Goal: Task Accomplishment & Management: Use online tool/utility

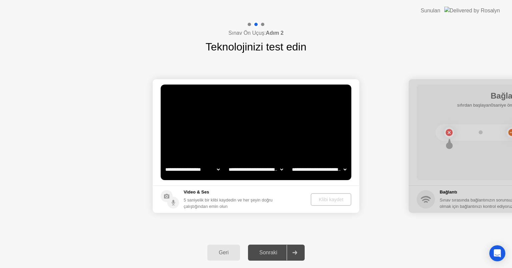
select select "**********"
select select "*******"
click at [223, 254] on div "Geri" at bounding box center [224, 252] width 29 height 6
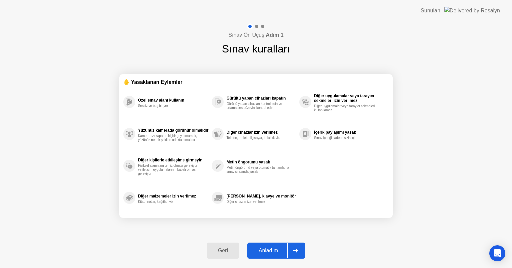
click at [269, 250] on div "Anladım" at bounding box center [269, 250] width 38 height 6
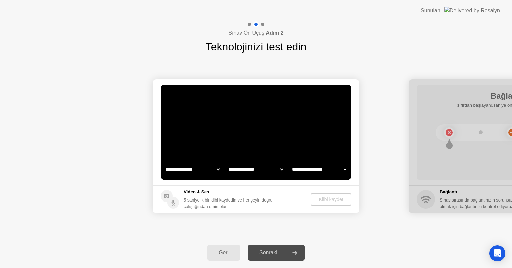
select select "**********"
select select "*******"
click at [299, 253] on div at bounding box center [295, 252] width 16 height 15
click at [271, 251] on div "Sonraki" at bounding box center [268, 252] width 37 height 6
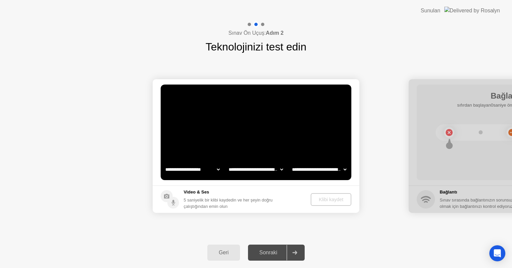
click at [295, 250] on icon at bounding box center [295, 252] width 5 height 4
click at [122, 223] on div "**********" at bounding box center [256, 146] width 512 height 182
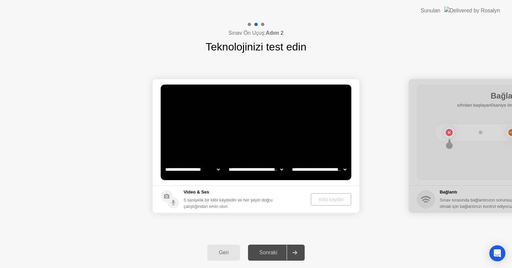
drag, startPoint x: 131, startPoint y: 22, endPoint x: 171, endPoint y: 35, distance: 41.4
click at [131, 22] on div "Sınav Ön Uçuş: Adım 2 Teknolojinizi test edin" at bounding box center [256, 37] width 512 height 33
click at [230, 254] on div "Geri" at bounding box center [224, 252] width 29 height 6
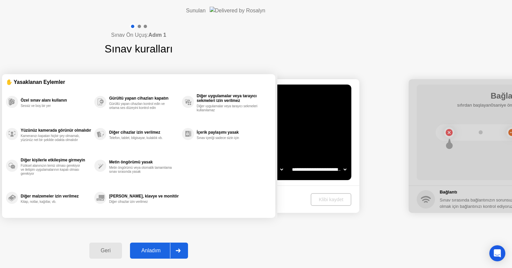
click at [278, 237] on div "Sınav Ön Uçuş: Adım 1 Sınav kuralları ✋ Yasaklanan Eylemler Özel sınav alanı ku…" at bounding box center [139, 144] width 278 height 246
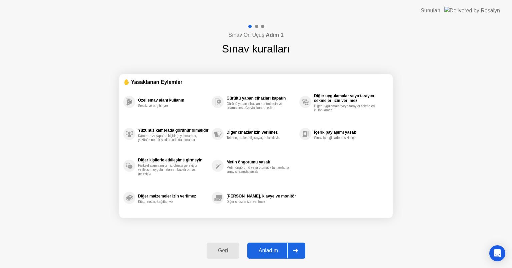
click at [274, 250] on div "Anladım" at bounding box center [269, 250] width 38 height 6
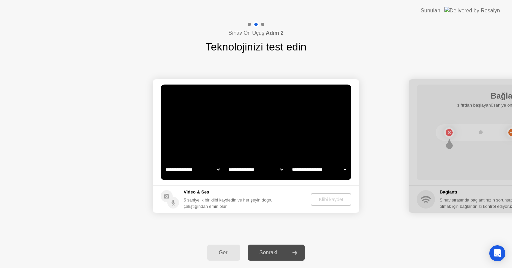
select select "**********"
select select "*******"
click at [223, 252] on div "Geri" at bounding box center [224, 252] width 29 height 6
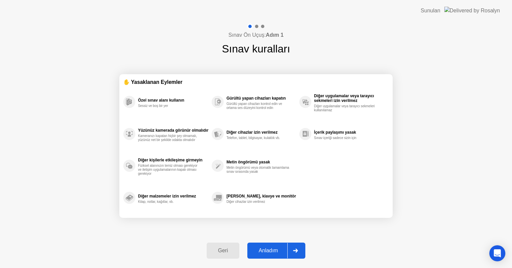
click at [223, 252] on div "Geri" at bounding box center [223, 250] width 29 height 6
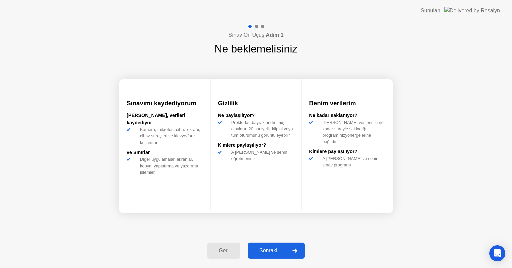
click at [223, 252] on div "Geri" at bounding box center [224, 250] width 29 height 6
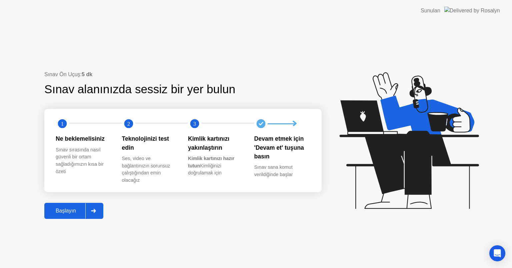
click at [67, 207] on div "Başlayın" at bounding box center [65, 210] width 39 height 6
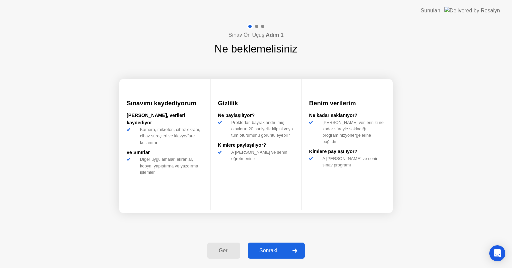
click at [270, 252] on div "Sonraki" at bounding box center [268, 250] width 37 height 6
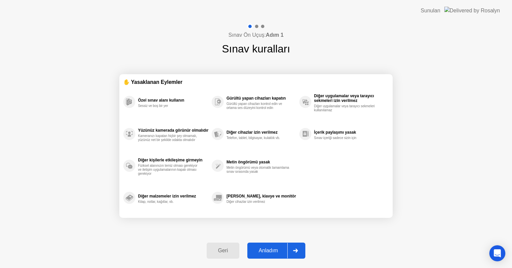
click at [270, 252] on div "Anladım" at bounding box center [269, 250] width 38 height 6
select select "**********"
select select "*******"
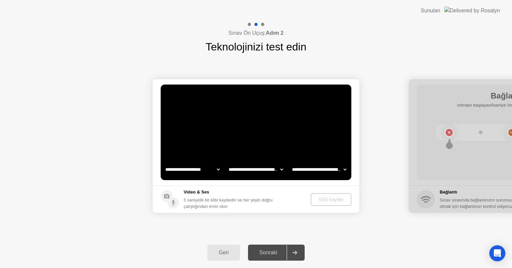
click at [270, 252] on div "Sonraki" at bounding box center [268, 252] width 37 height 6
click at [334, 199] on div "Klibi kaydet" at bounding box center [331, 198] width 35 height 5
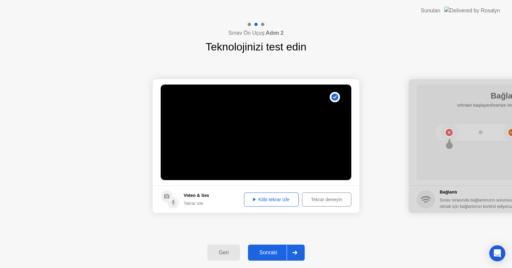
click at [278, 253] on div "Sonraki" at bounding box center [268, 252] width 37 height 6
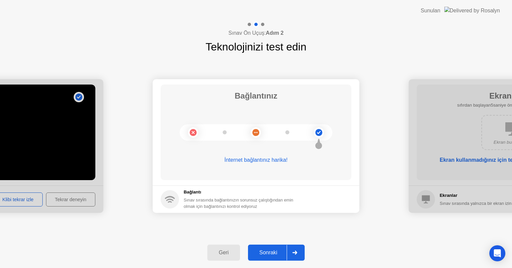
click at [278, 253] on div "Sonraki" at bounding box center [268, 252] width 37 height 6
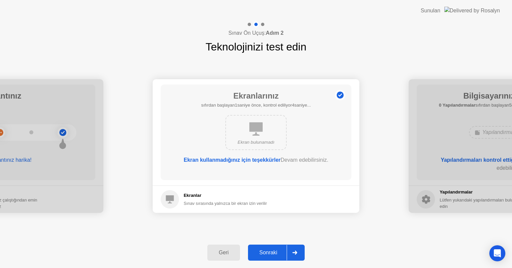
click at [278, 253] on div "Sonraki" at bounding box center [268, 252] width 37 height 6
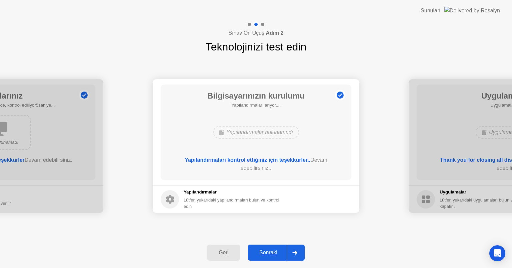
click at [278, 253] on div "Sonraki" at bounding box center [268, 252] width 37 height 6
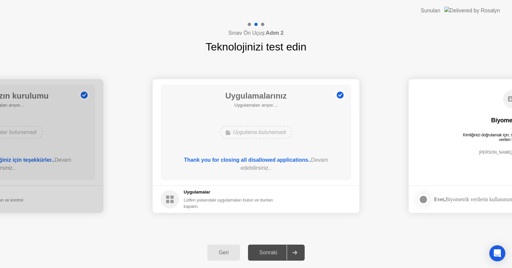
click at [278, 253] on div "Sonraki" at bounding box center [268, 252] width 37 height 6
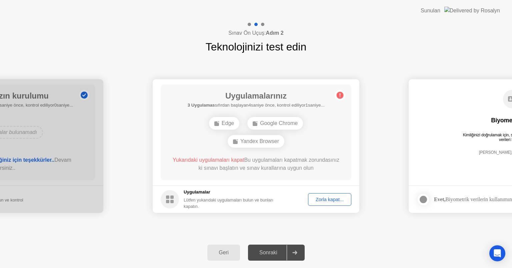
click at [326, 200] on div "Zorla kapat..." at bounding box center [330, 198] width 39 height 5
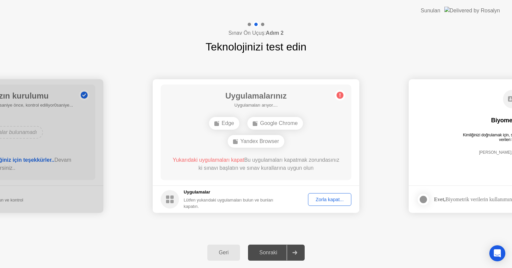
click at [328, 198] on div "Zorla kapat..." at bounding box center [330, 198] width 39 height 5
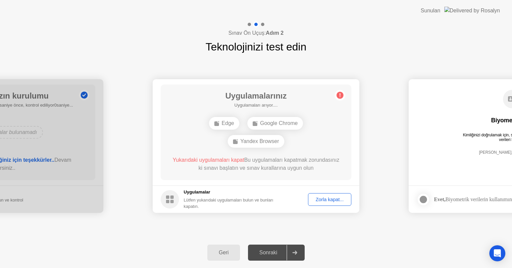
click at [259, 143] on div "Yandex Browser" at bounding box center [256, 141] width 57 height 13
click at [275, 121] on div "Google Chrome" at bounding box center [276, 123] width 56 height 13
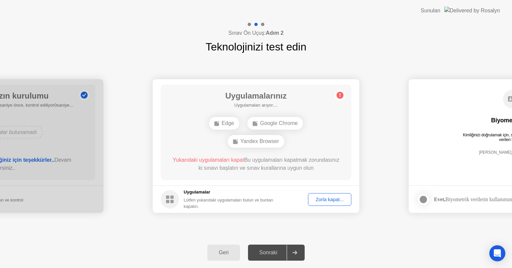
click at [327, 201] on div "Zorla kapat..." at bounding box center [330, 198] width 39 height 5
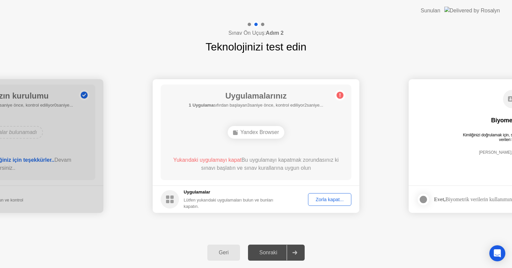
click at [331, 201] on div "Zorla kapat..." at bounding box center [330, 198] width 39 height 5
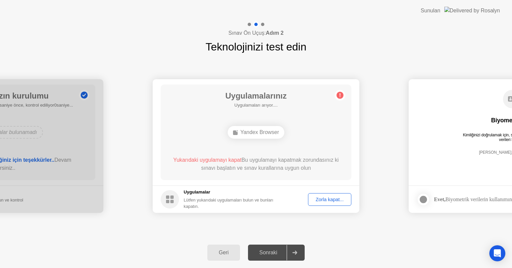
click at [327, 196] on div "Zorla kapat..." at bounding box center [330, 198] width 39 height 5
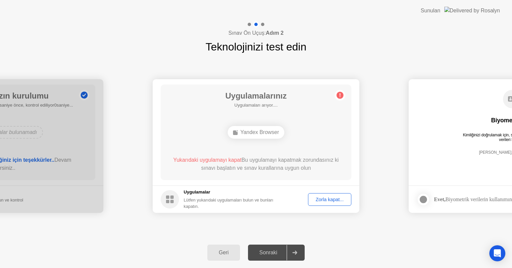
click at [358, 49] on div "Sınav Ön Uçuş: Adım 2 Teknolojinizi test edin" at bounding box center [256, 37] width 512 height 33
click at [331, 200] on div "Zorla kapat..." at bounding box center [330, 198] width 39 height 5
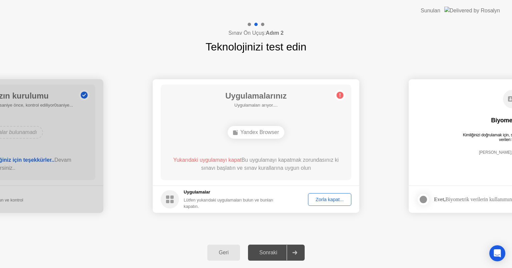
click at [228, 253] on div "Geri" at bounding box center [224, 252] width 29 height 6
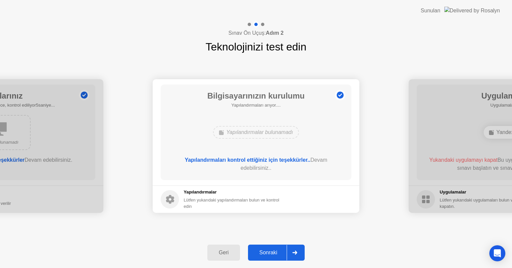
click at [228, 253] on div "Geri" at bounding box center [224, 252] width 29 height 6
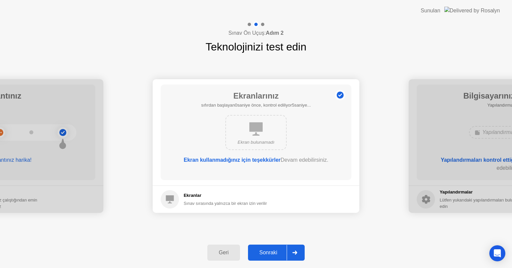
click at [228, 253] on div "Geri" at bounding box center [224, 252] width 29 height 6
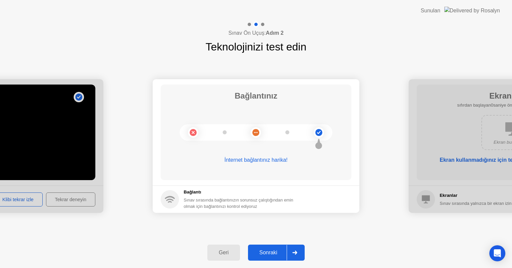
click at [228, 253] on div "Geri" at bounding box center [224, 252] width 29 height 6
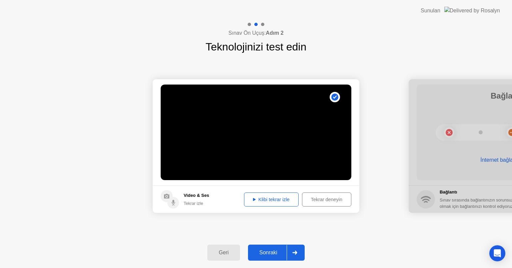
click at [297, 253] on icon at bounding box center [295, 252] width 5 height 4
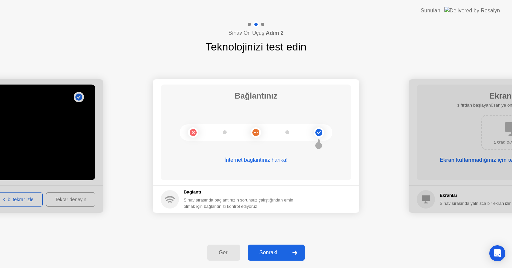
click at [297, 253] on icon at bounding box center [295, 252] width 5 height 4
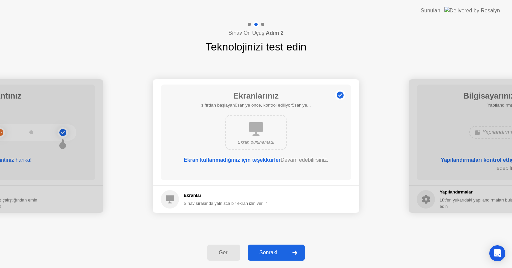
click at [297, 253] on icon at bounding box center [295, 252] width 5 height 4
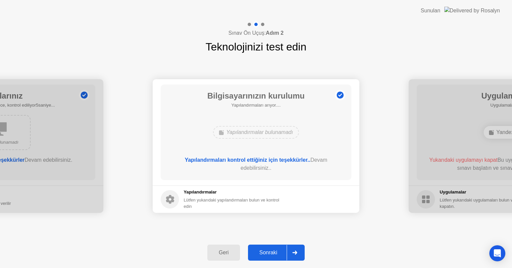
click at [297, 253] on icon at bounding box center [295, 252] width 5 height 4
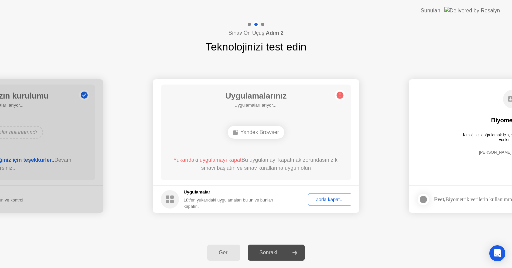
click at [336, 200] on div "Zorla kapat..." at bounding box center [330, 198] width 39 height 5
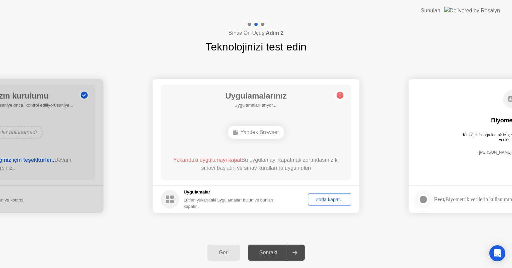
click at [332, 91] on div "Uygulamalarınız Uygulamaları arıyor.... Yandex Browser Yukarıdaki uygulamayı ka…" at bounding box center [256, 131] width 191 height 95
click at [324, 203] on button "Zorla kapat..." at bounding box center [329, 199] width 43 height 13
